Goal: Find specific page/section: Find specific page/section

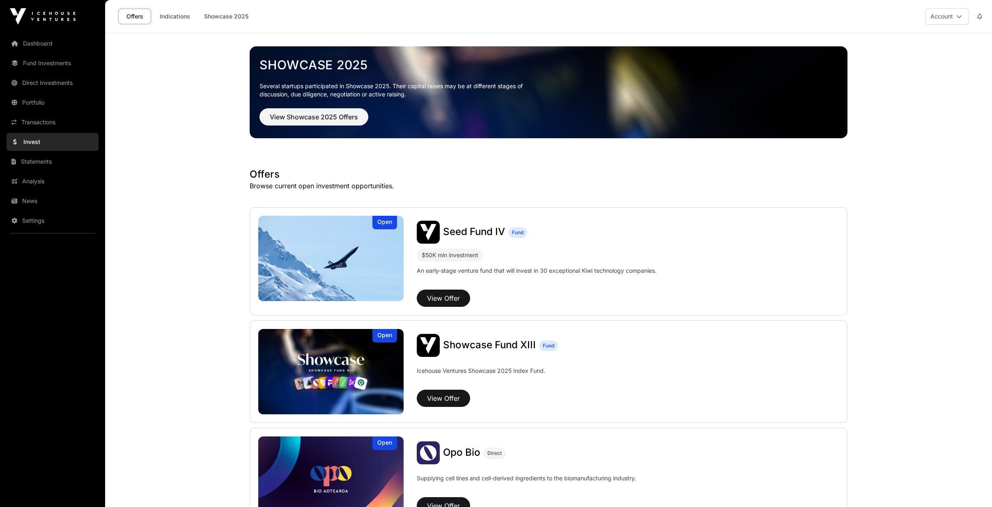
click at [42, 121] on link "Transactions" at bounding box center [53, 122] width 92 height 18
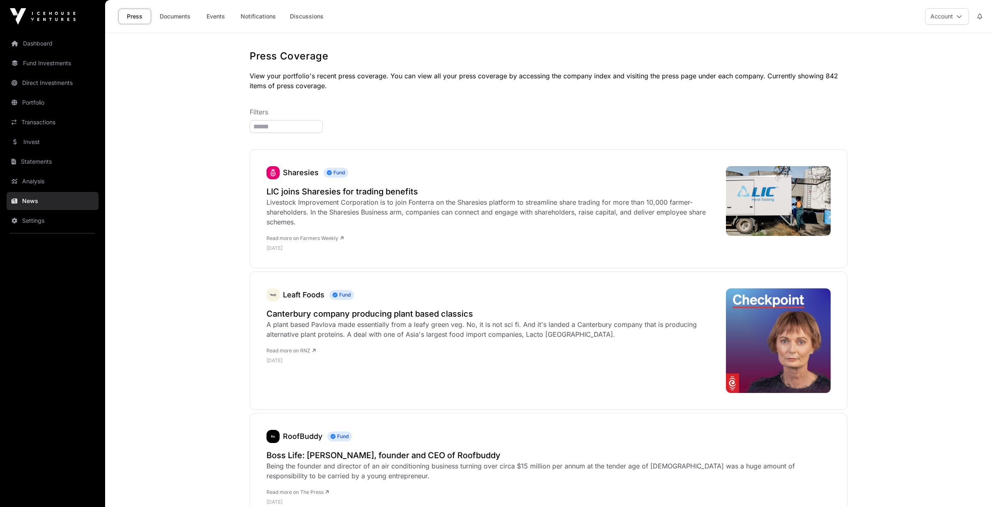
click at [218, 16] on link "Events" at bounding box center [215, 17] width 33 height 16
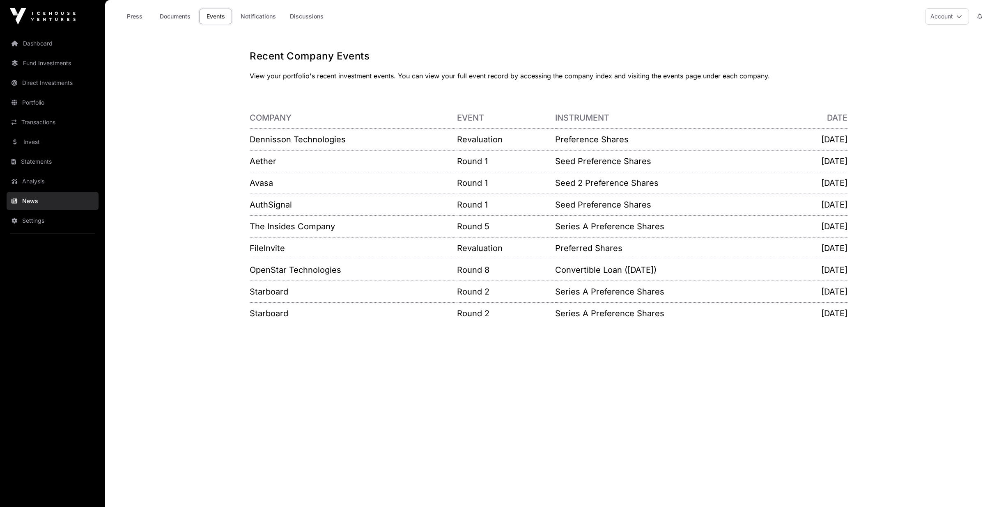
click at [46, 124] on link "Transactions" at bounding box center [53, 122] width 92 height 18
